Goal: Information Seeking & Learning: Learn about a topic

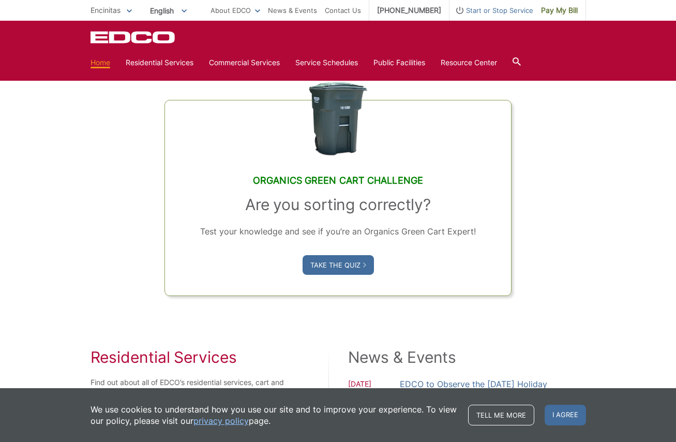
scroll to position [569, 0]
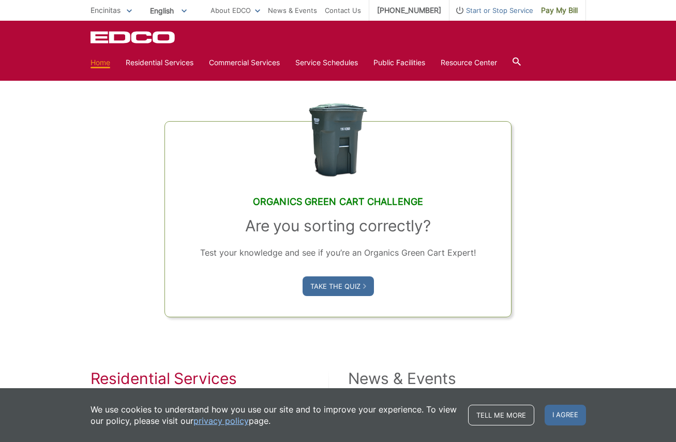
click at [132, 247] on div "Organics Green Cart Challenge Are you sorting correctly? Test your knowledge an…" at bounding box center [337, 193] width 495 height 248
click at [344, 286] on link "Take the Quiz" at bounding box center [337, 286] width 71 height 20
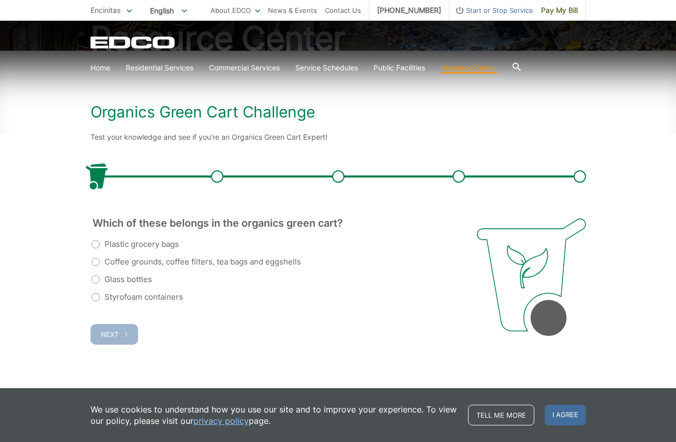
scroll to position [138, 0]
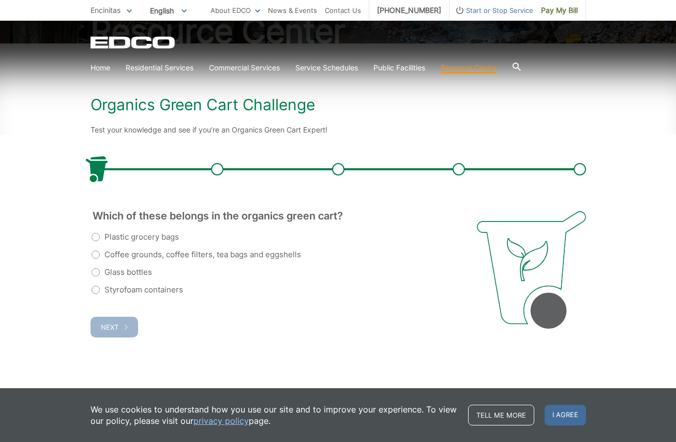
click at [97, 256] on label "Coffee grounds, coffee filters, tea bags and eggshells" at bounding box center [196, 254] width 209 height 12
radio input "true"
click at [108, 324] on span "Next" at bounding box center [110, 327] width 18 height 8
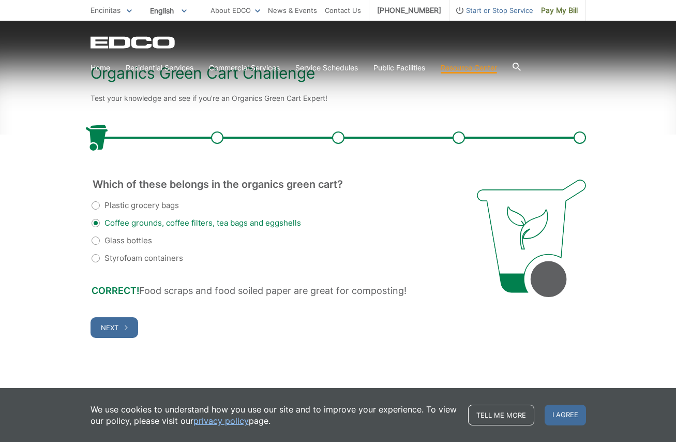
scroll to position [170, 0]
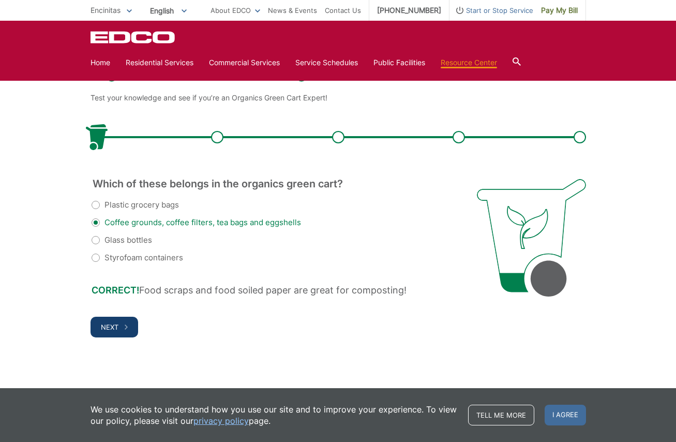
click at [125, 326] on icon "button" at bounding box center [126, 326] width 3 height 5
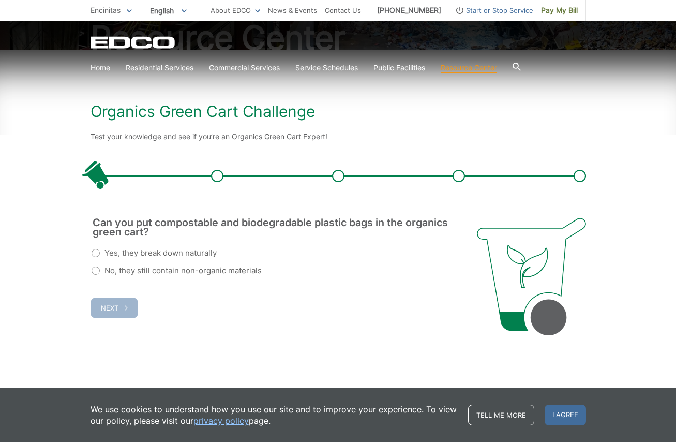
scroll to position [131, 0]
click at [94, 270] on label "No, they still contain non-organic materials" at bounding box center [177, 270] width 170 height 12
radio input "true"
click at [104, 308] on span "Next" at bounding box center [110, 307] width 18 height 8
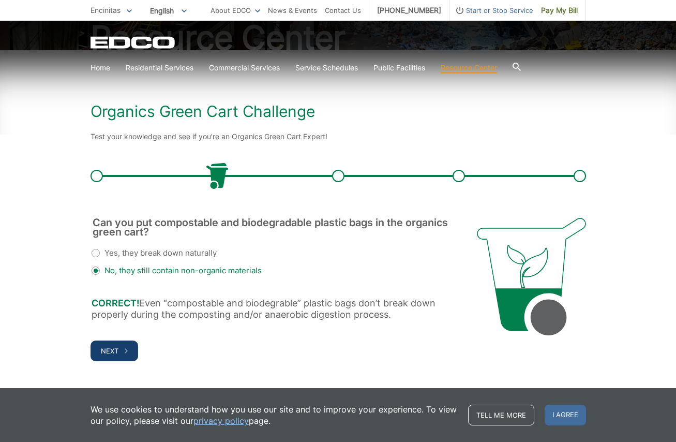
click at [113, 347] on span "Next" at bounding box center [110, 350] width 18 height 8
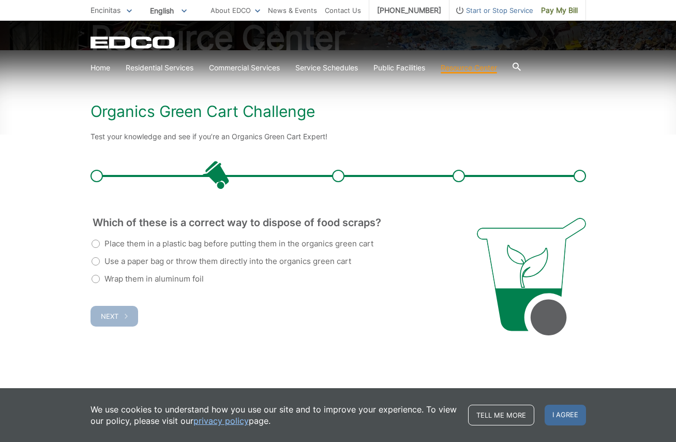
scroll to position [0, 0]
click at [101, 263] on label "Use a paper bag or throw them directly into the organics green cart" at bounding box center [222, 261] width 260 height 12
radio input "true"
click at [108, 317] on span "Next" at bounding box center [110, 316] width 18 height 8
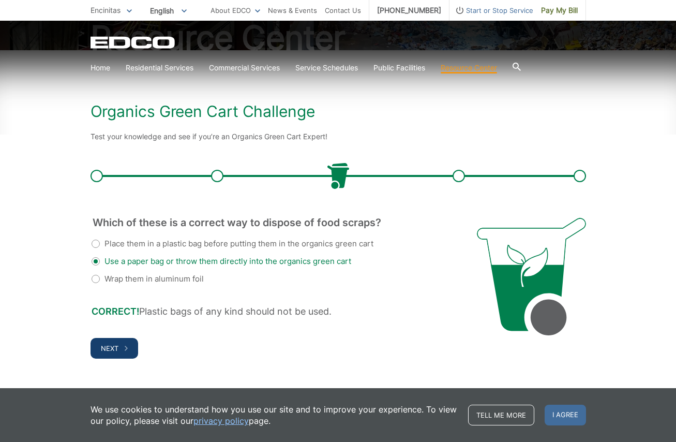
click at [106, 342] on button "Next" at bounding box center [114, 348] width 48 height 21
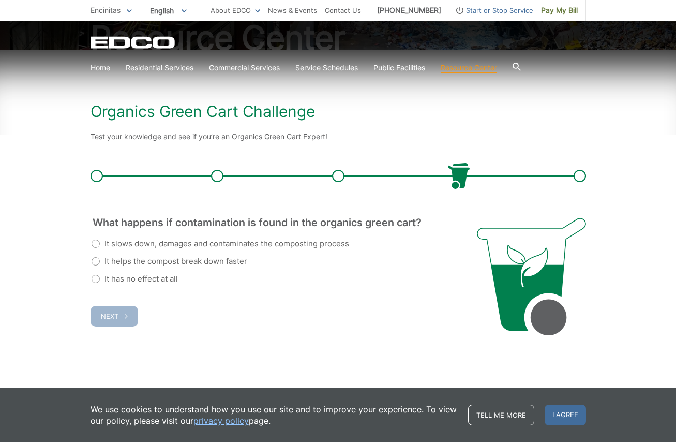
click at [95, 246] on label "It slows down, damages and contaminates the composting process" at bounding box center [220, 243] width 257 height 12
radio input "true"
click at [116, 316] on span "Next" at bounding box center [110, 316] width 18 height 8
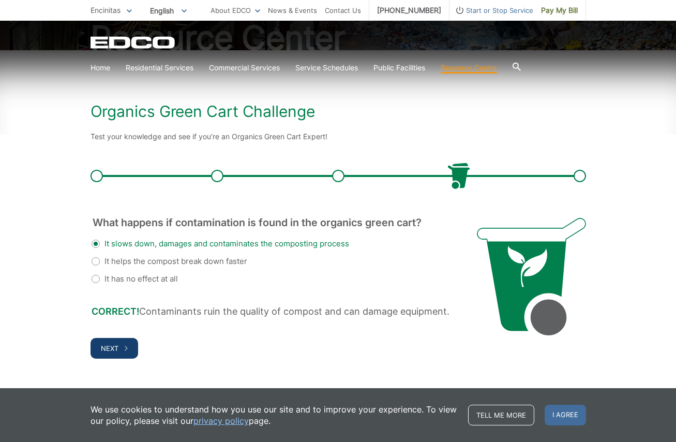
click at [118, 344] on span "Next" at bounding box center [110, 348] width 18 height 8
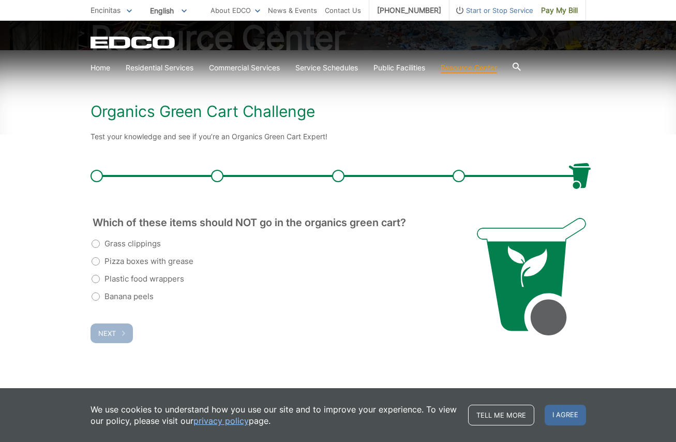
click at [103, 278] on label "Plastic food wrappers" at bounding box center [138, 278] width 93 height 12
radio input "true"
click at [108, 332] on span "Next" at bounding box center [107, 333] width 18 height 8
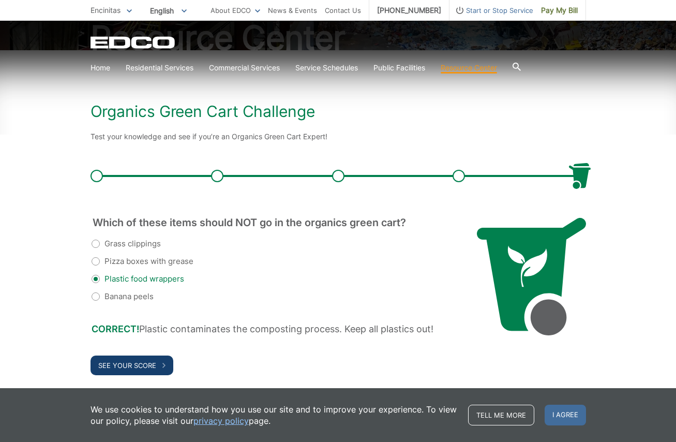
click at [156, 362] on button "See Your Score" at bounding box center [131, 365] width 83 height 20
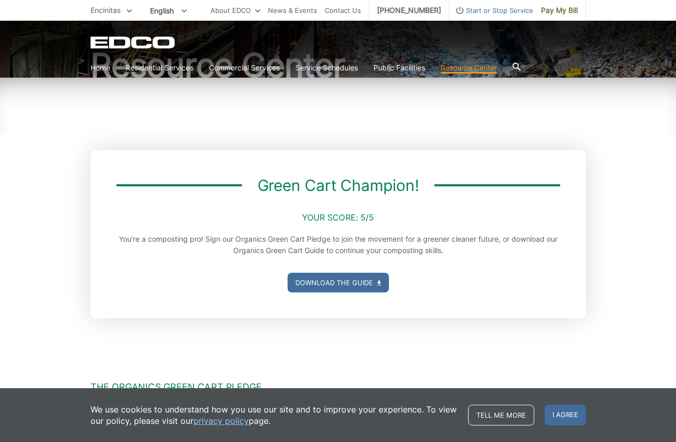
scroll to position [52, 0]
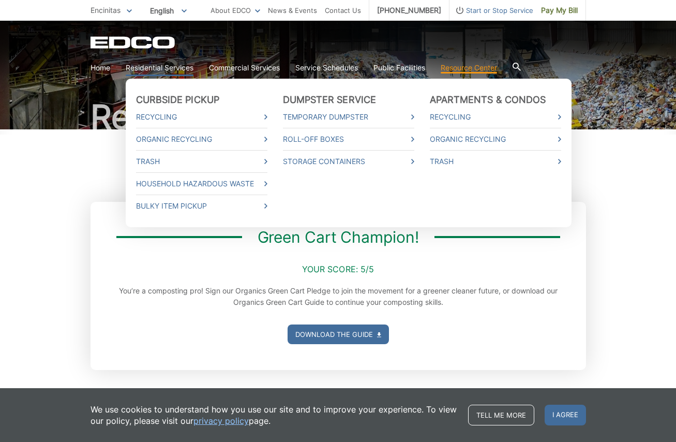
drag, startPoint x: 316, startPoint y: 92, endPoint x: 160, endPoint y: 67, distance: 158.7
click at [160, 67] on link "Residential Services" at bounding box center [160, 67] width 68 height 11
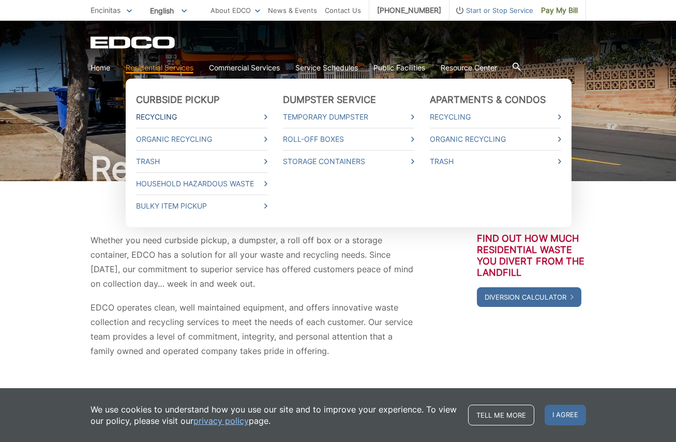
click at [163, 114] on link "Recycling" at bounding box center [201, 116] width 131 height 11
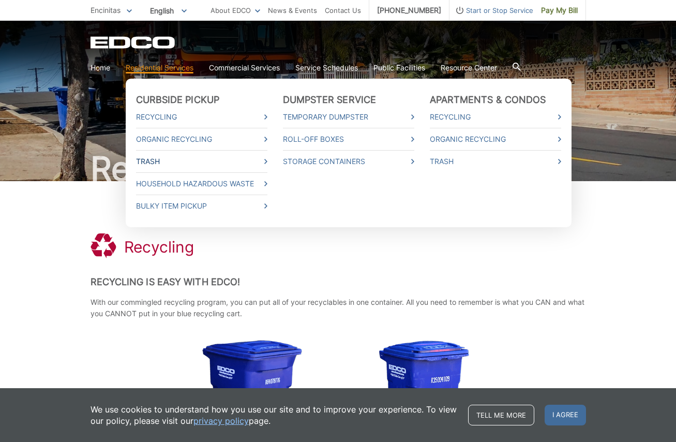
click at [159, 163] on link "Trash" at bounding box center [201, 161] width 131 height 11
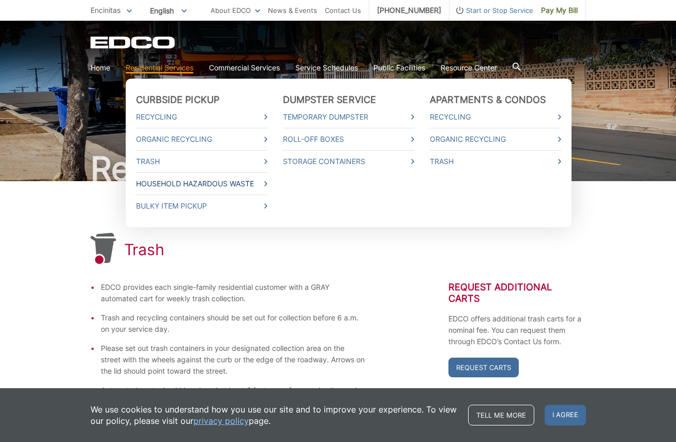
click at [169, 181] on link "Household Hazardous Waste" at bounding box center [201, 183] width 131 height 11
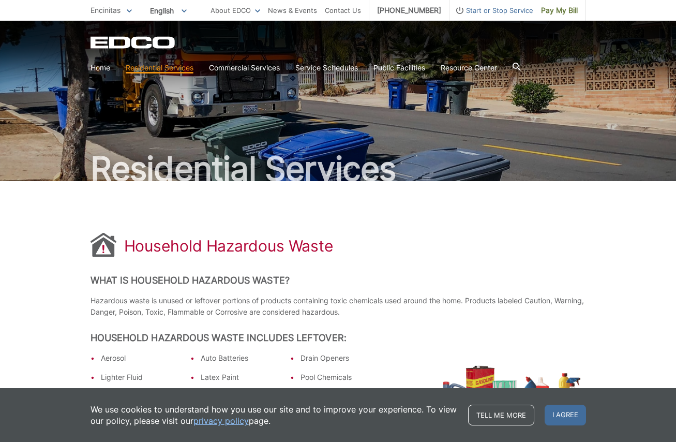
click at [109, 5] on p "Encinitas" at bounding box center [110, 10] width 41 height 11
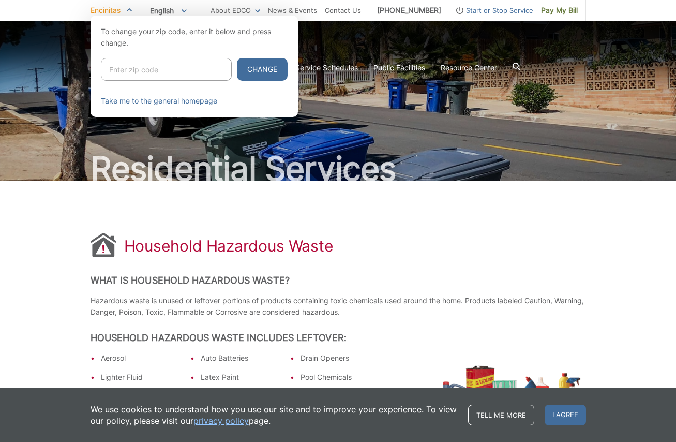
click at [256, 188] on div at bounding box center [338, 237] width 676 height 442
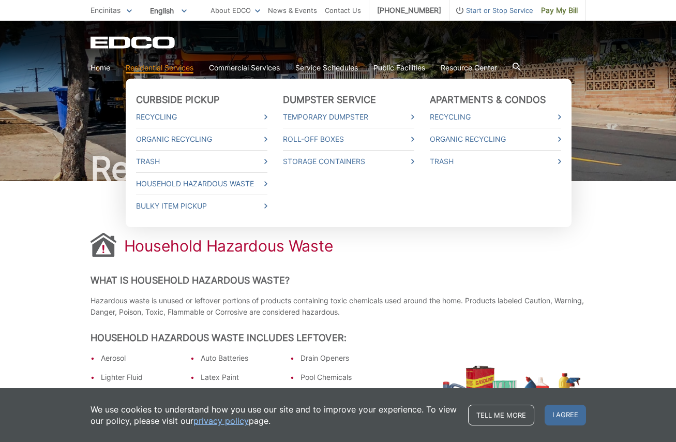
click at [167, 69] on link "Residential Services" at bounding box center [160, 67] width 68 height 11
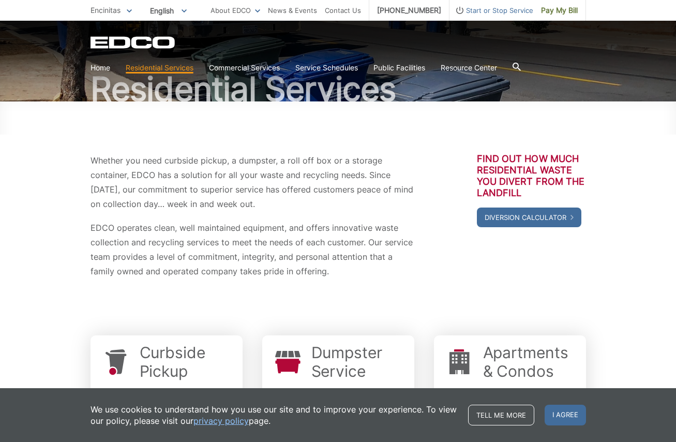
scroll to position [307, 0]
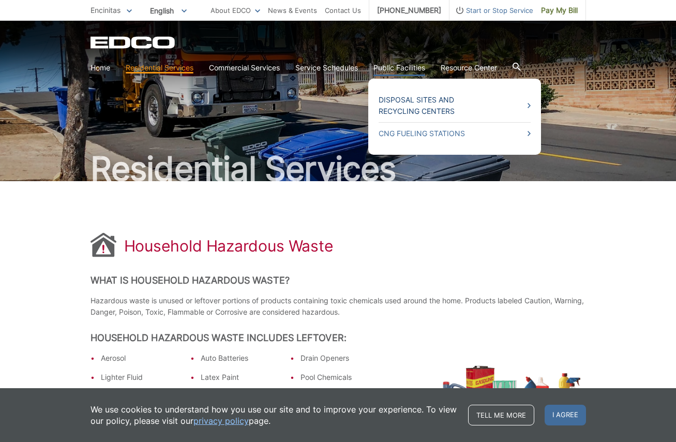
click at [405, 102] on link "Disposal Sites and Recycling Centers" at bounding box center [454, 105] width 152 height 23
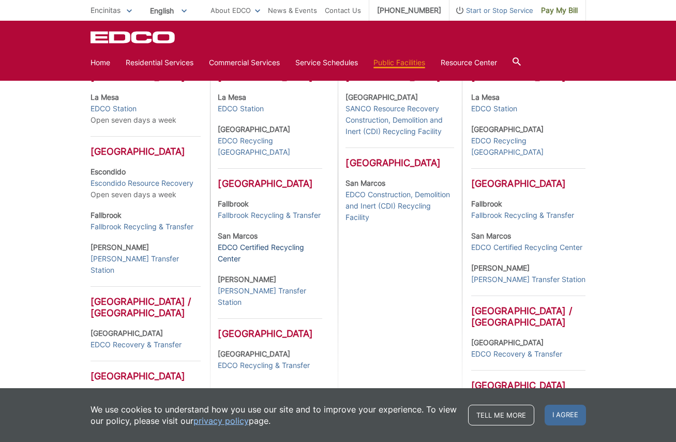
scroll to position [313, 0]
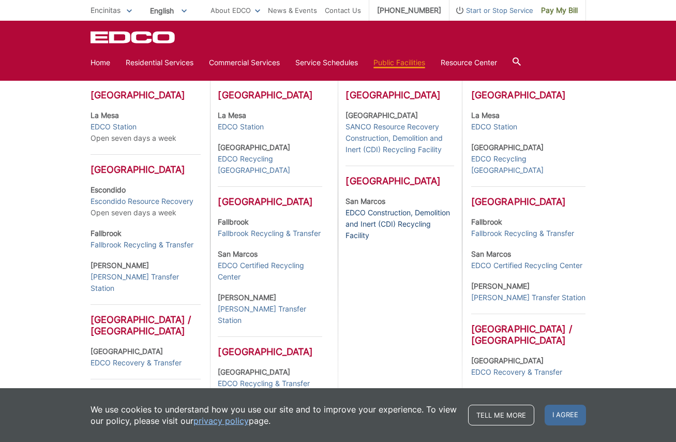
click at [360, 220] on link "EDCO Construction, Demolition and Inert (CDI) Recycling Facility" at bounding box center [399, 224] width 108 height 34
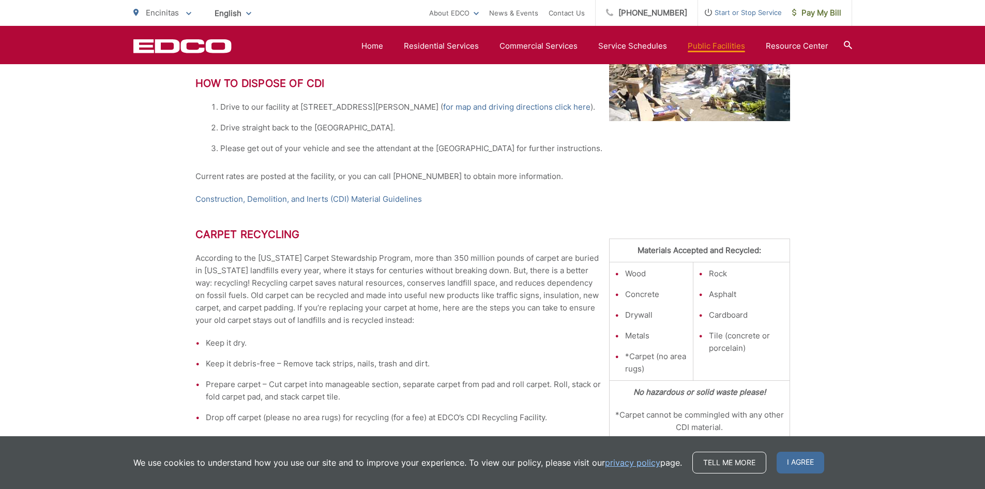
scroll to position [310, 0]
